Goal: Navigation & Orientation: Find specific page/section

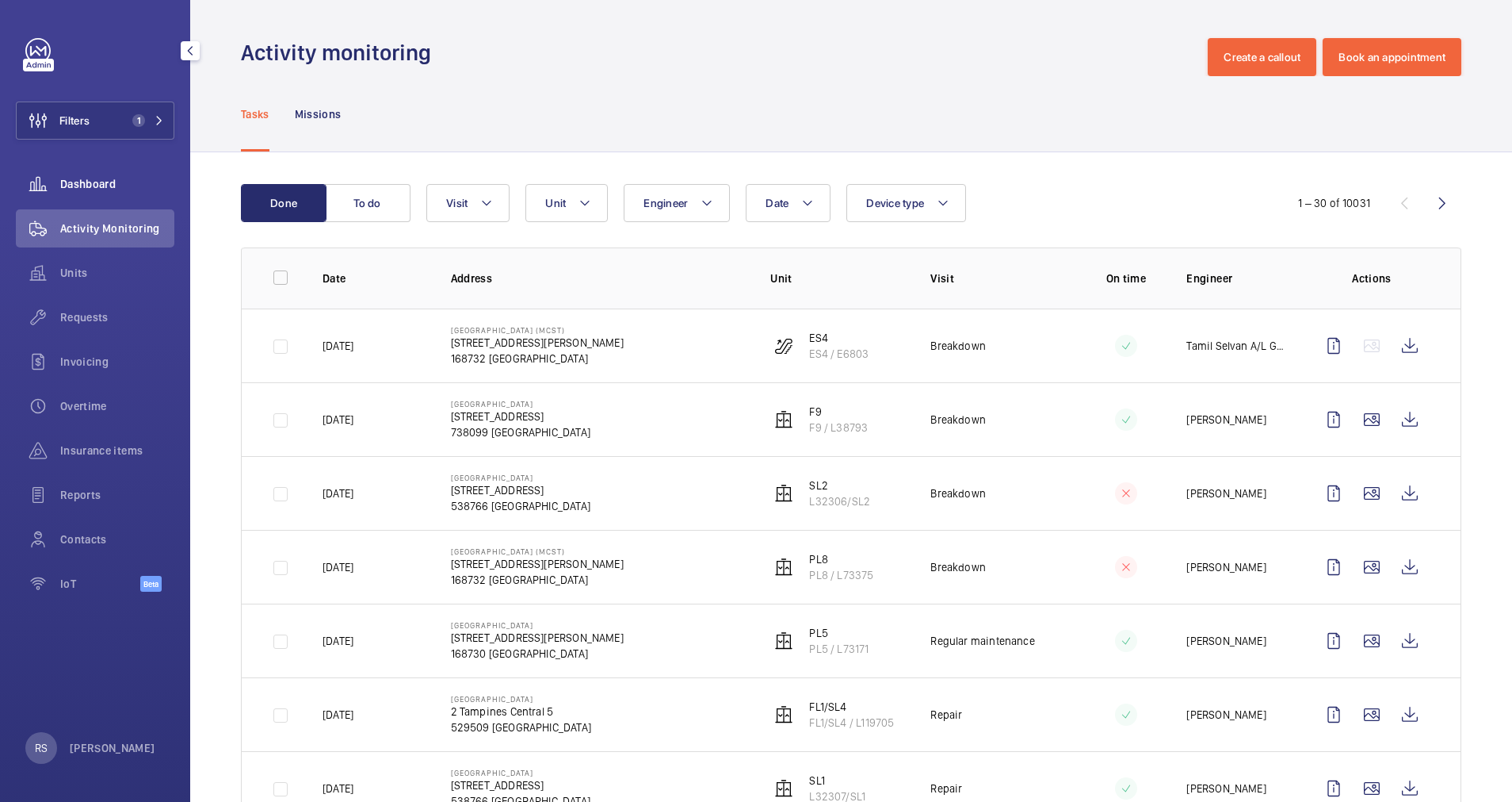
click at [65, 186] on span "Dashboard" at bounding box center [117, 184] width 114 height 16
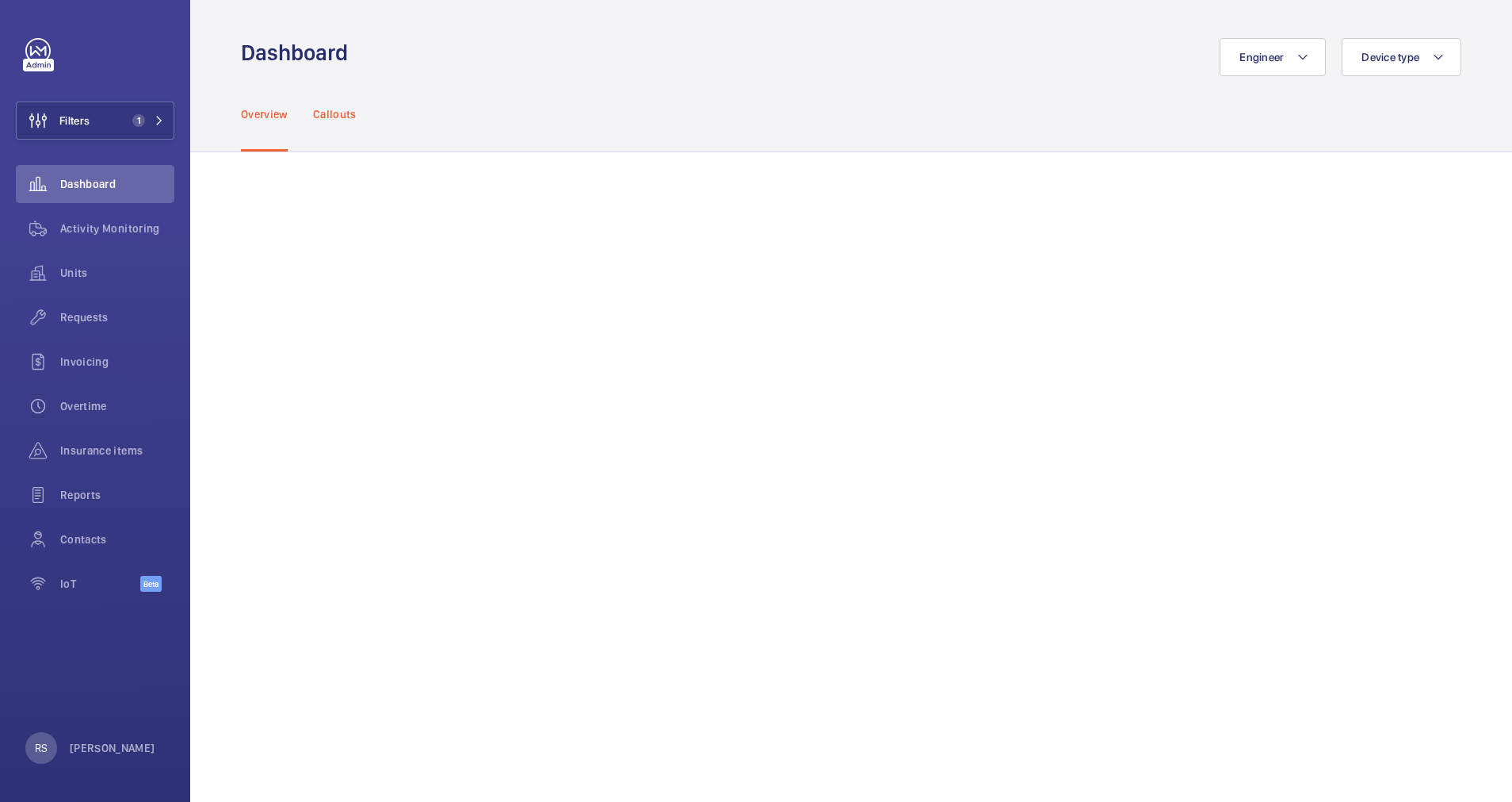
click at [348, 115] on p "Callouts" at bounding box center [334, 114] width 44 height 16
click at [882, 121] on div "Overview Callouts" at bounding box center [852, 114] width 1221 height 75
click at [72, 195] on div "Dashboard" at bounding box center [95, 183] width 158 height 38
click at [85, 224] on span "Activity Monitoring" at bounding box center [117, 229] width 114 height 16
